Goal: Task Accomplishment & Management: Manage account settings

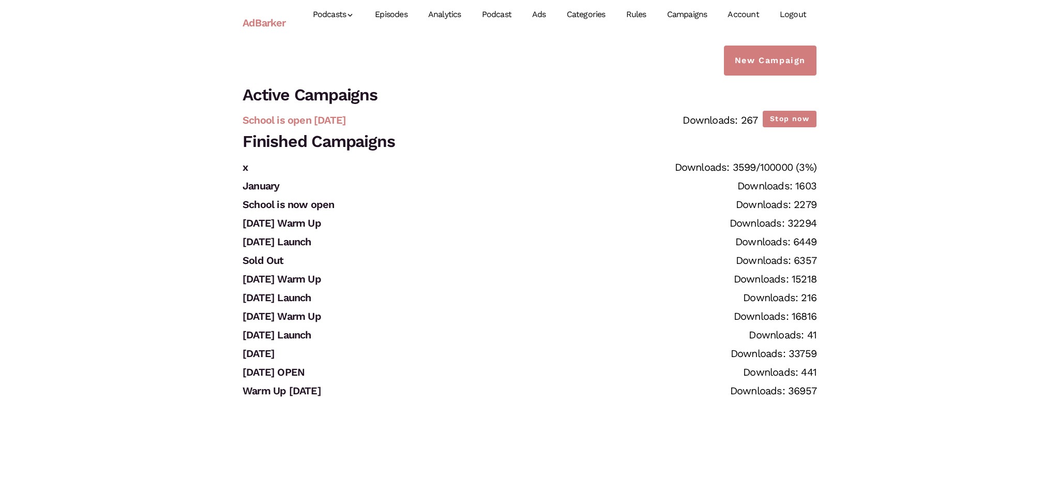
click at [346, 122] on link "School is open [DATE]" at bounding box center [294, 120] width 103 height 12
click at [770, 122] on button "Stop now" at bounding box center [790, 119] width 54 height 16
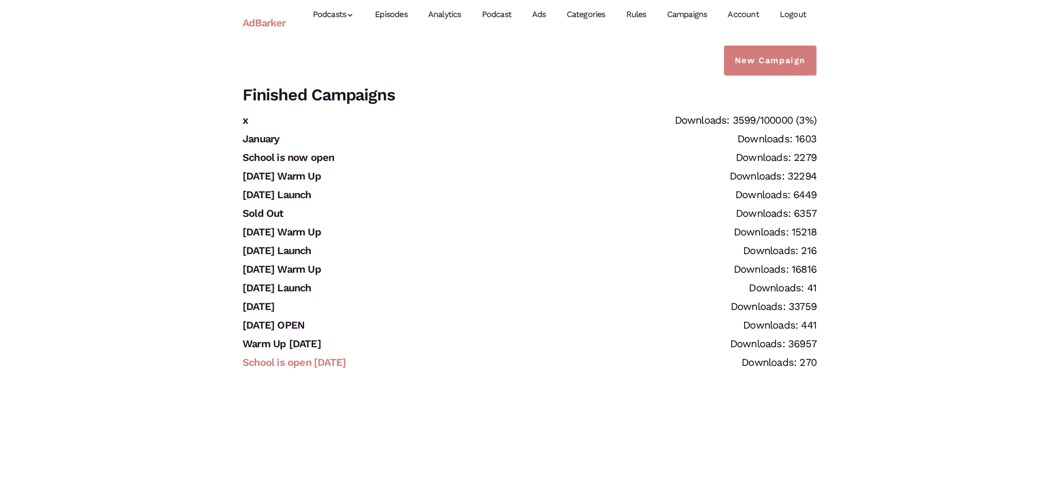
click at [336, 364] on link "School is open [DATE]" at bounding box center [294, 362] width 103 height 12
